Goal: Information Seeking & Learning: Find contact information

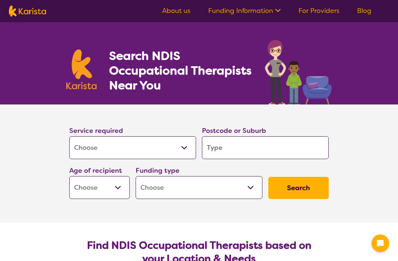
select select "[MEDICAL_DATA]"
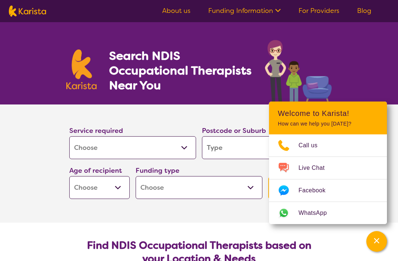
click at [371, 65] on div "Search NDIS Occupational Therapists Near You" at bounding box center [199, 63] width 398 height 82
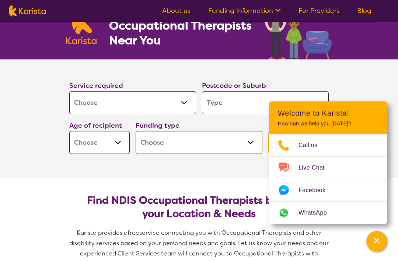
scroll to position [46, 0]
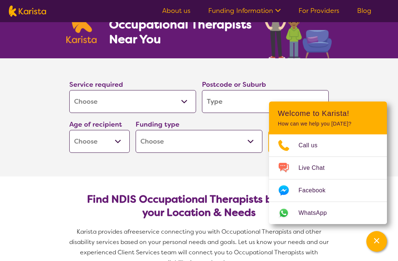
click at [184, 94] on select "Allied Health Assistant Assessment ([MEDICAL_DATA] or [MEDICAL_DATA]) Behaviour…" at bounding box center [132, 101] width 127 height 23
click at [282, 101] on input "search" at bounding box center [265, 101] width 127 height 23
type input "2"
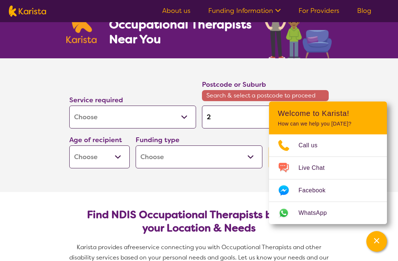
type input "2"
type input "21"
type input "213"
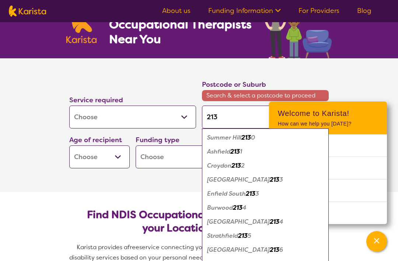
type input "2135"
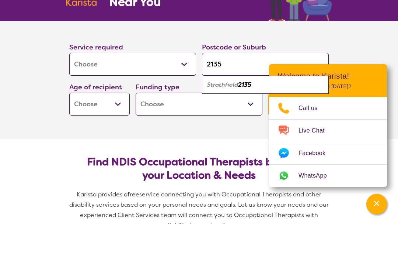
type input "2135"
click at [230, 118] on em "Strathfield" at bounding box center [222, 122] width 31 height 8
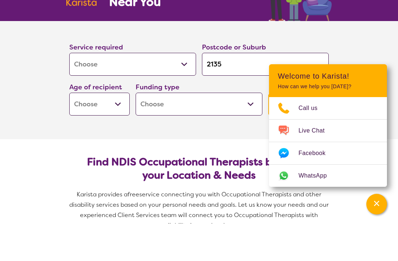
scroll to position [83, 0]
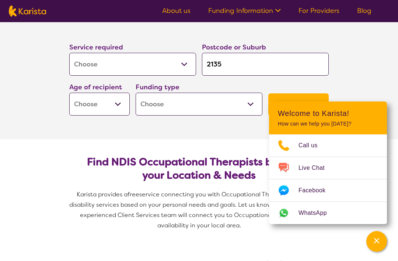
click at [116, 104] on select "Early Childhood - 0 to 9 Child - 10 to 11 Adolescent - 12 to 17 Adult - 18 to 6…" at bounding box center [99, 104] width 60 height 23
select select "AS"
click at [239, 100] on select "Home Care Package (HCP) National Disability Insurance Scheme (NDIS) I don't know" at bounding box center [199, 104] width 127 height 23
select select "NDIS"
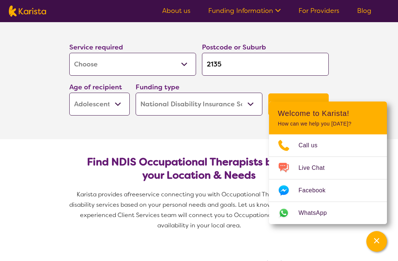
select select "NDIS"
click at [304, 106] on button "Search" at bounding box center [299, 104] width 60 height 22
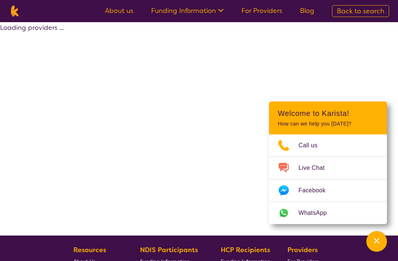
select select "by_score"
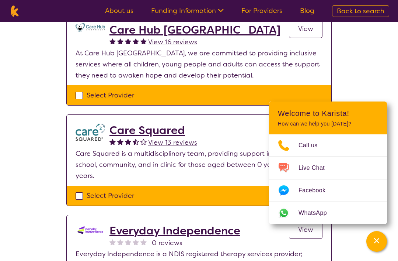
scroll to position [496, 0]
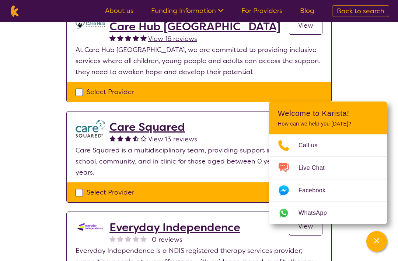
click at [165, 126] on h2 "Care Squared" at bounding box center [154, 126] width 88 height 13
